Goal: Information Seeking & Learning: Learn about a topic

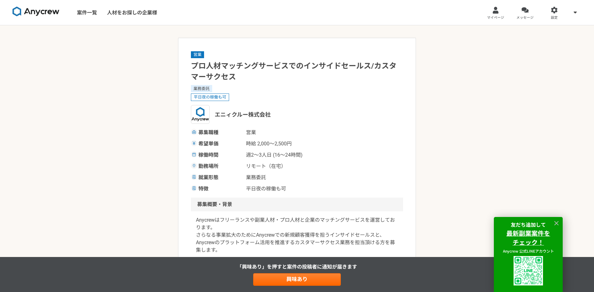
click at [49, 12] on img at bounding box center [36, 12] width 47 height 10
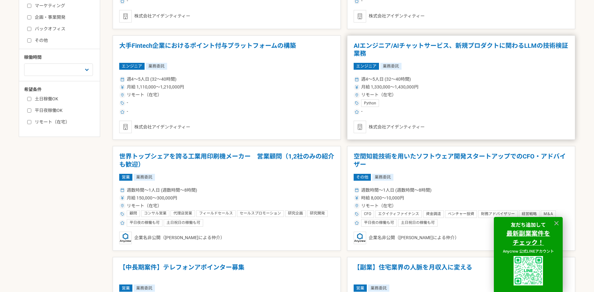
scroll to position [206, 0]
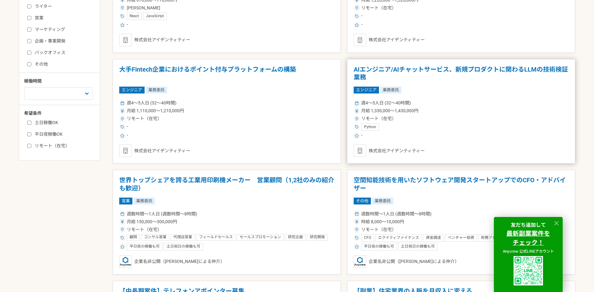
click at [465, 69] on h1 "AIエンジニア/AIチャットサービス、新規プロダクトに関わるLLMの技術検証業務" at bounding box center [461, 74] width 215 height 16
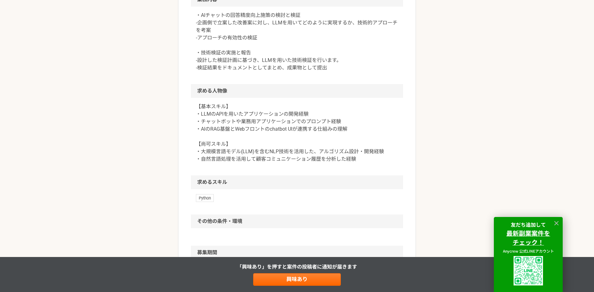
scroll to position [304, 0]
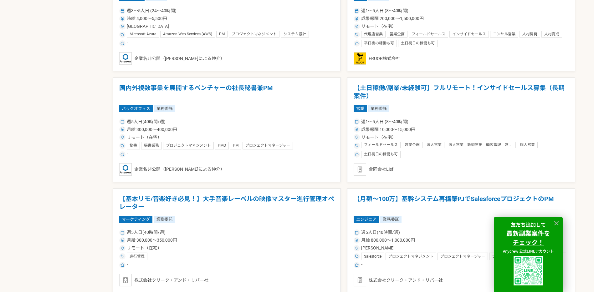
scroll to position [633, 0]
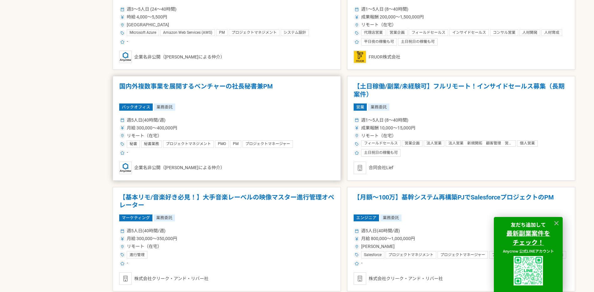
click at [252, 92] on h1 "国内外複数事業を展開するベンチャーの社長秘書兼PM" at bounding box center [226, 91] width 215 height 16
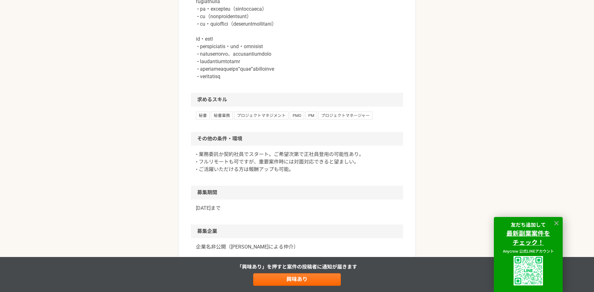
scroll to position [506, 0]
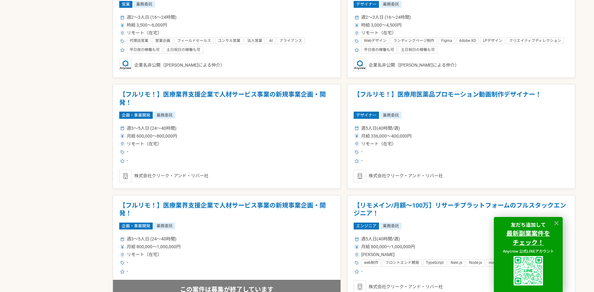
scroll to position [989, 0]
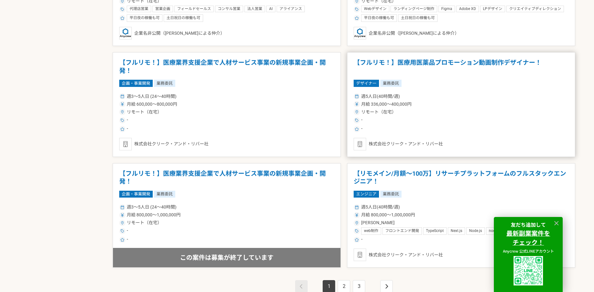
click at [471, 64] on h1 "【フルリモ！】医療用医薬品プロモーション動画制作デザイナー！" at bounding box center [461, 67] width 215 height 16
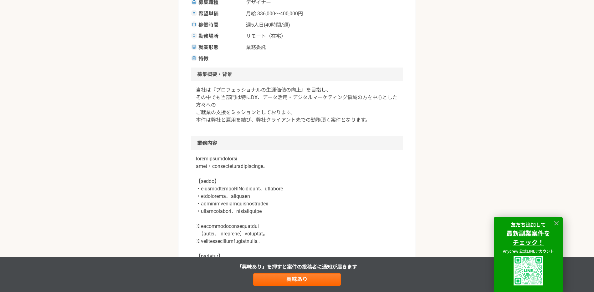
scroll to position [145, 0]
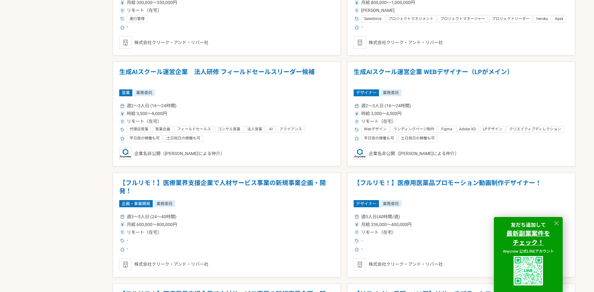
scroll to position [1070, 0]
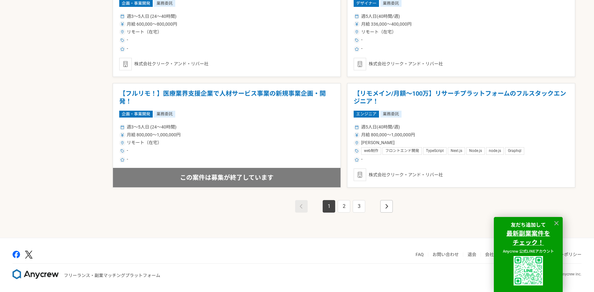
click at [389, 205] on link "pagination" at bounding box center [386, 206] width 13 height 13
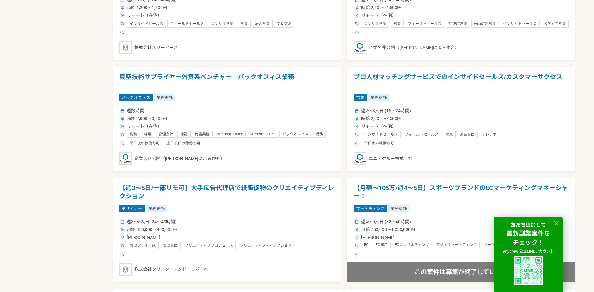
scroll to position [885, 0]
